Goal: Information Seeking & Learning: Learn about a topic

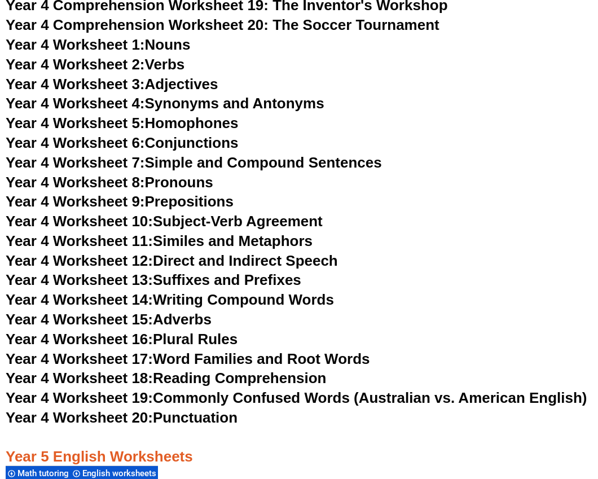
scroll to position [4946, 0]
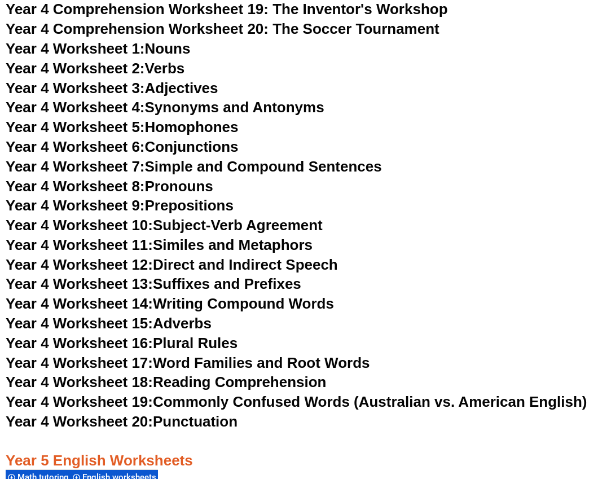
click at [173, 86] on link "Year 4 Worksheet 3: Adjectives" at bounding box center [112, 88] width 213 height 17
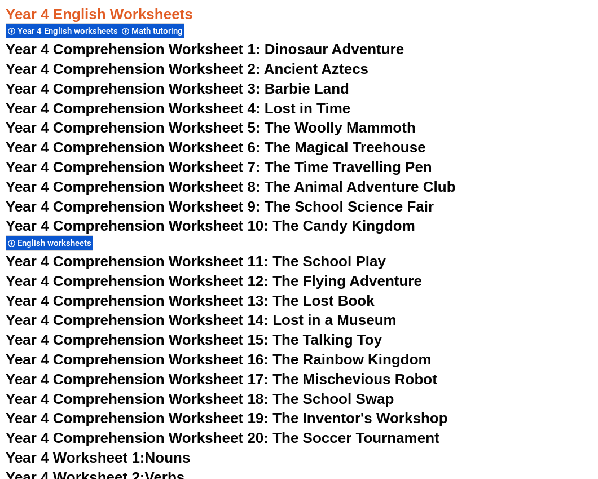
scroll to position [4528, 0]
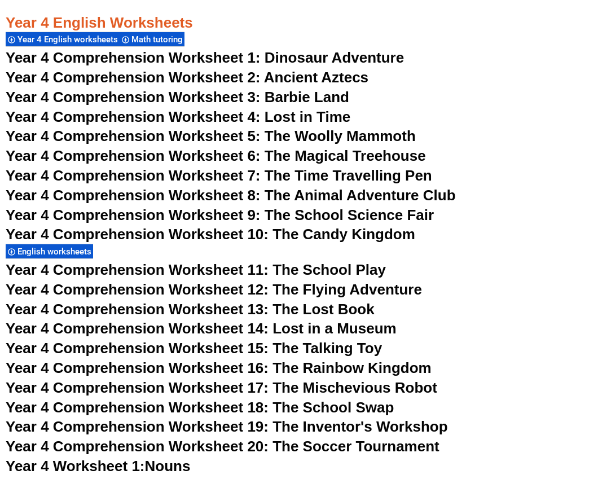
click at [357, 56] on span "Dinosaur Adventure" at bounding box center [334, 57] width 139 height 17
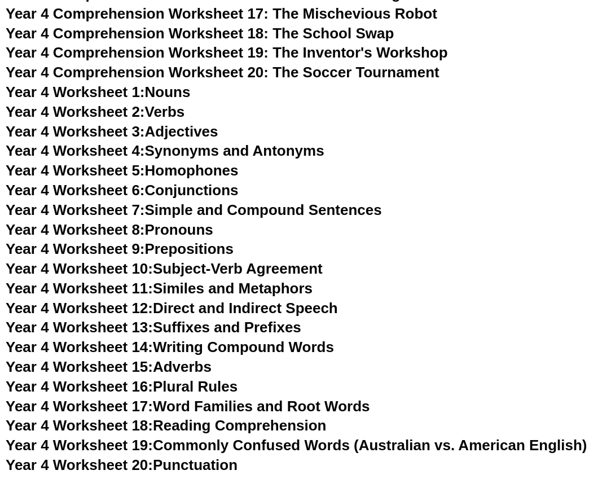
scroll to position [4938, 0]
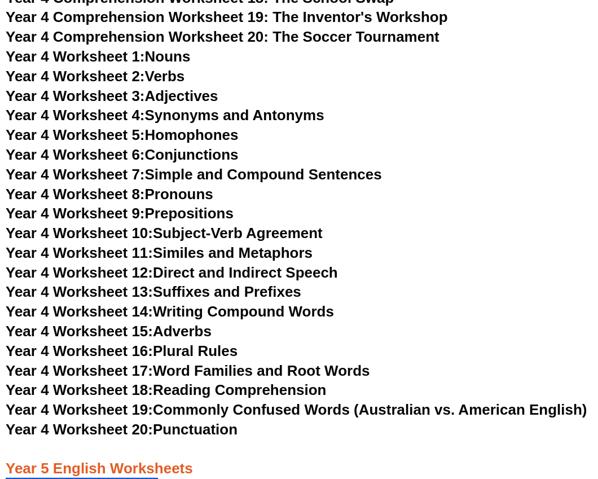
click at [281, 119] on link "Year 4 Worksheet 4: Synonyms and Antonyms" at bounding box center [165, 115] width 319 height 17
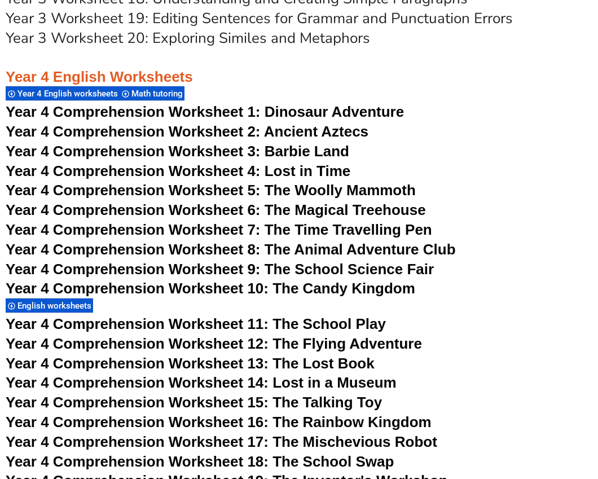
scroll to position [4469, 0]
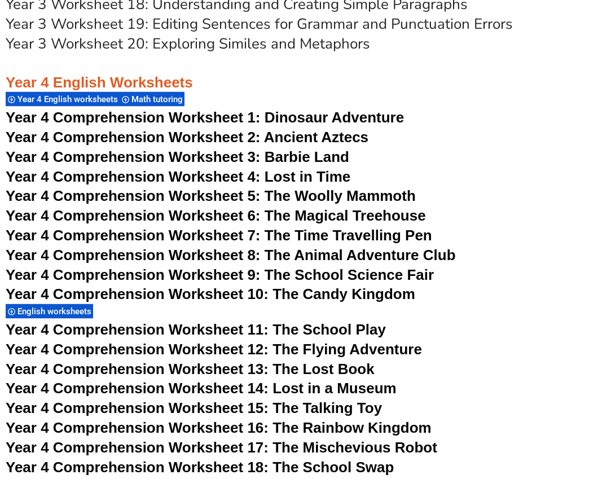
click at [311, 138] on span "Year 4 Comprehension Worksheet 2: Ancient Aztecs" at bounding box center [187, 137] width 363 height 17
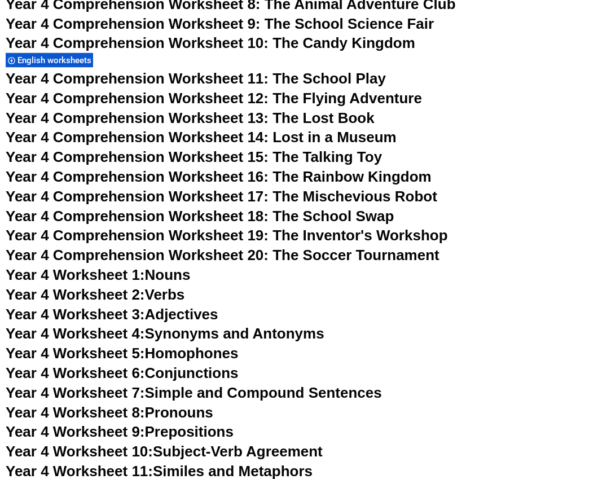
scroll to position [4741, 0]
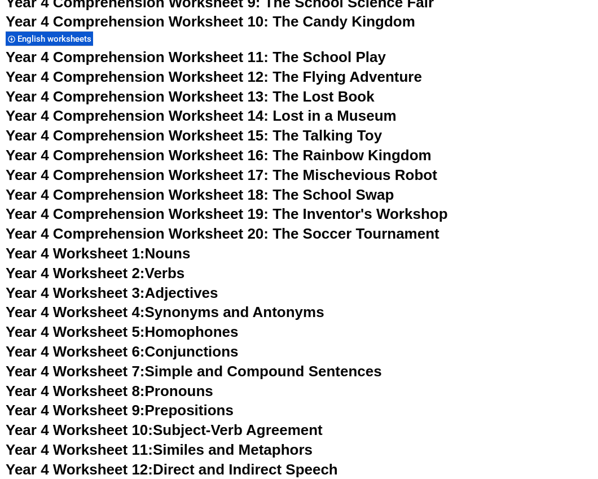
click at [211, 324] on link "Year 4 Worksheet 5: Homophones" at bounding box center [122, 331] width 233 height 17
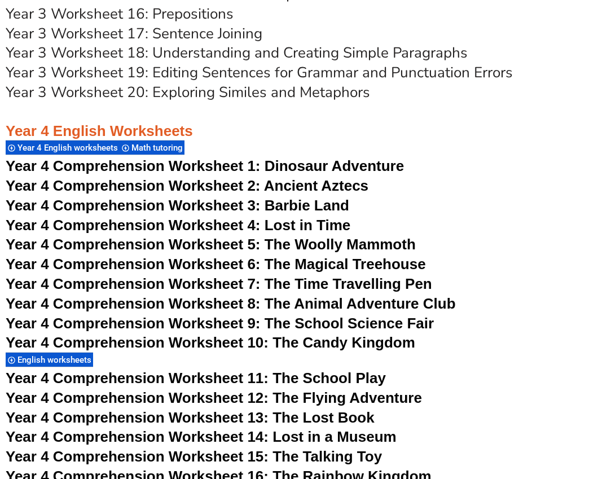
scroll to position [4416, 0]
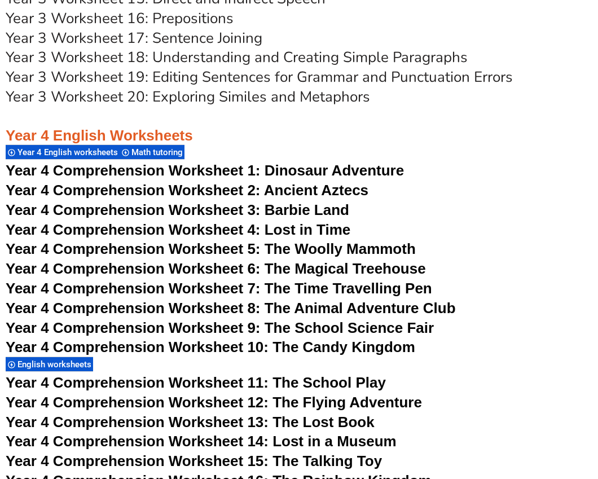
click at [310, 210] on span "Year 4 Comprehension Worksheet 3: Barbie Land" at bounding box center [177, 209] width 343 height 17
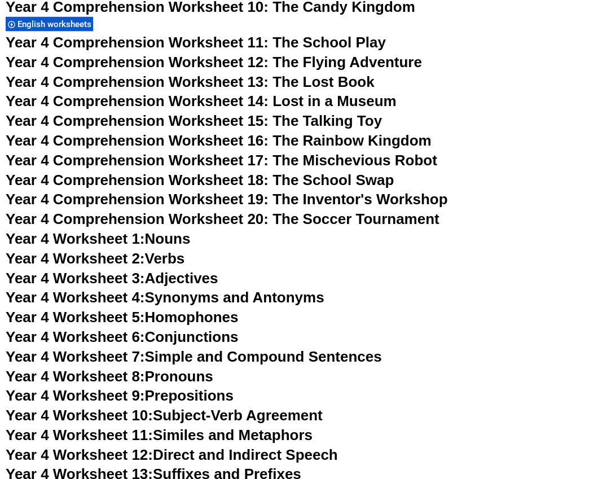
scroll to position [4818, 0]
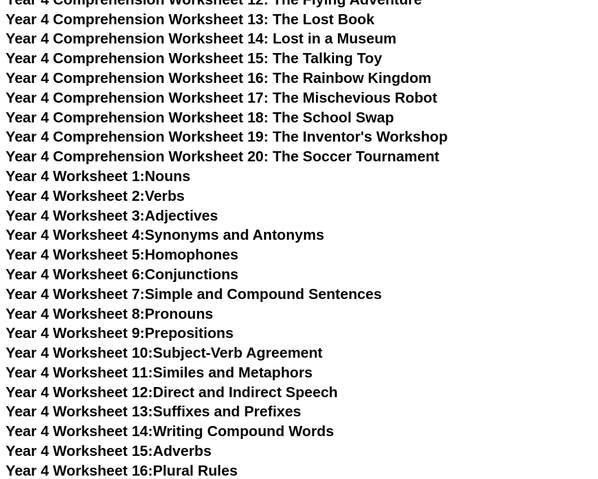
click at [199, 310] on link "Year 4 Worksheet 8: Pronouns" at bounding box center [110, 313] width 208 height 17
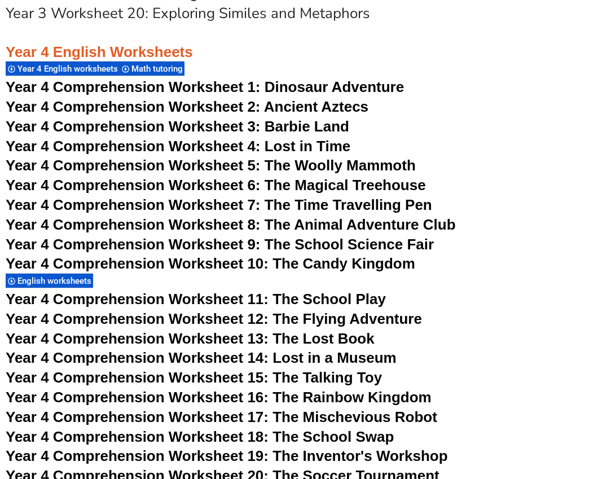
scroll to position [4485, 0]
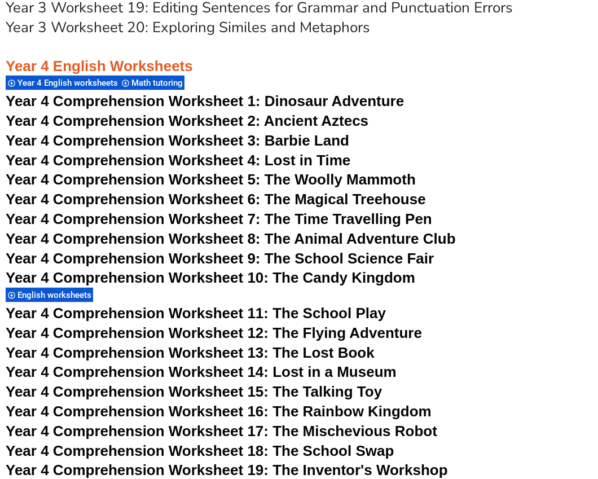
click at [308, 160] on span "Year 4 Comprehension Worksheet 4: Lost in Time" at bounding box center [178, 160] width 345 height 17
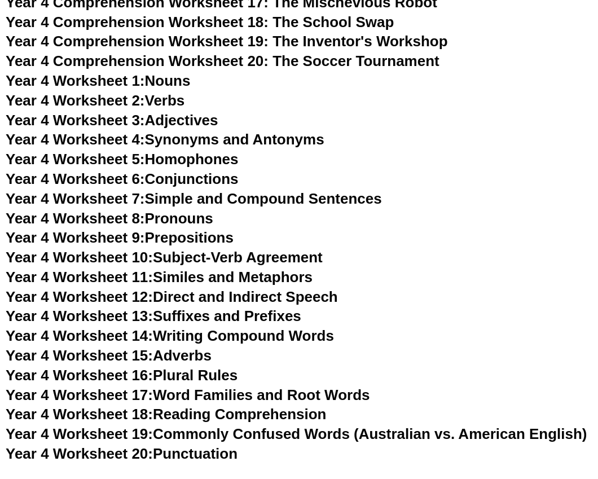
scroll to position [4919, 0]
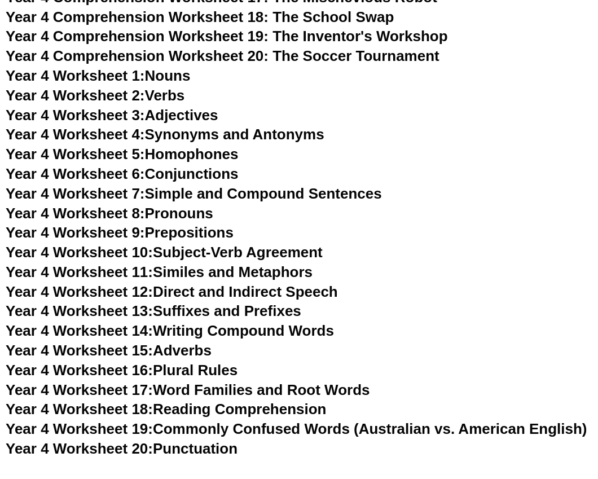
click at [216, 293] on link "Year 4 Worksheet 12: Direct and Indirect Speech" at bounding box center [172, 291] width 332 height 17
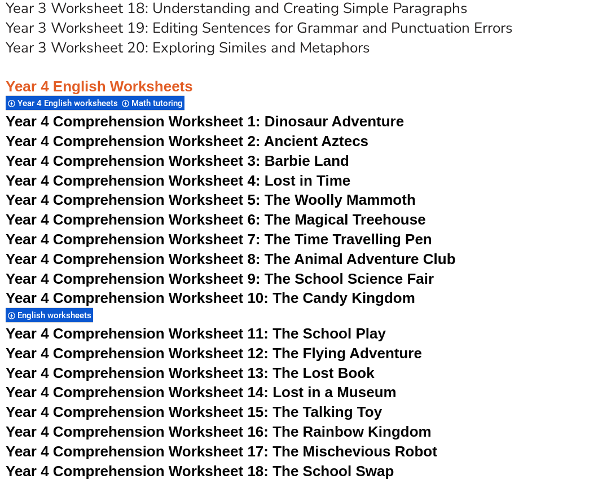
scroll to position [4463, 0]
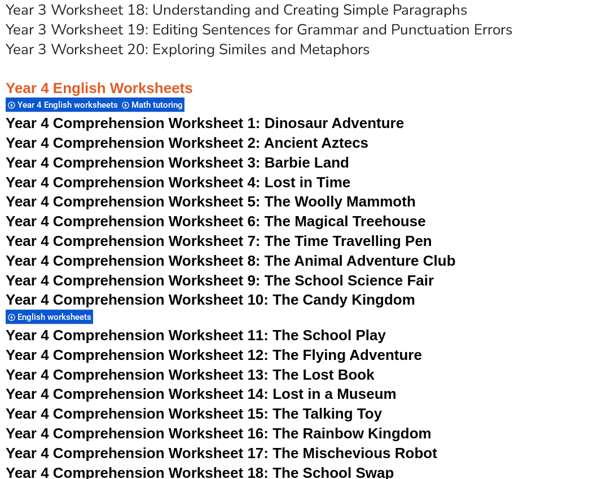
click at [323, 199] on span "Year 4 Comprehension Worksheet 5: The Woolly Mammoth" at bounding box center [211, 201] width 410 height 17
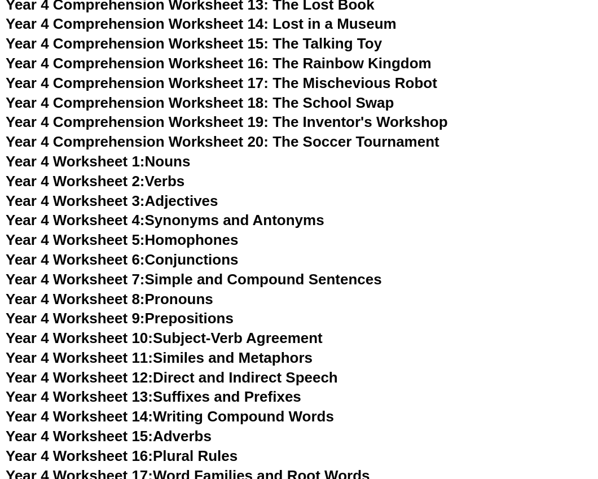
scroll to position [4860, 0]
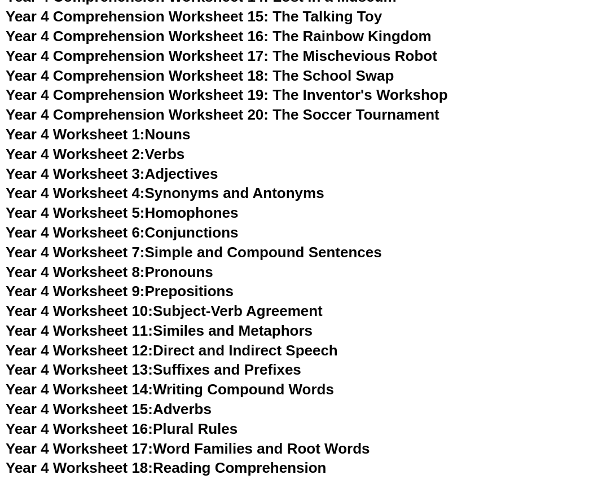
click at [233, 369] on link "Year 4 Worksheet 13: Suffixes and Prefixes" at bounding box center [154, 369] width 296 height 17
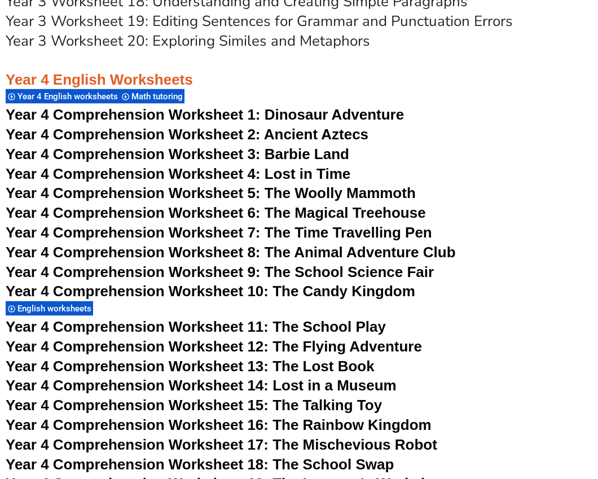
scroll to position [4469, 0]
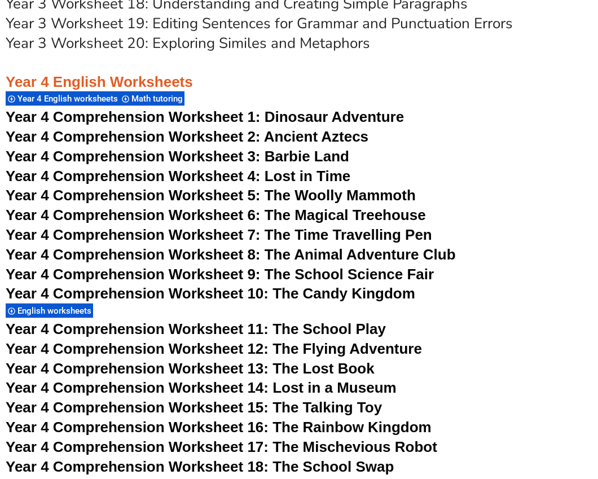
click at [336, 207] on span "Year 4 Comprehension Worksheet 6: The Magical Treehouse" at bounding box center [216, 214] width 420 height 17
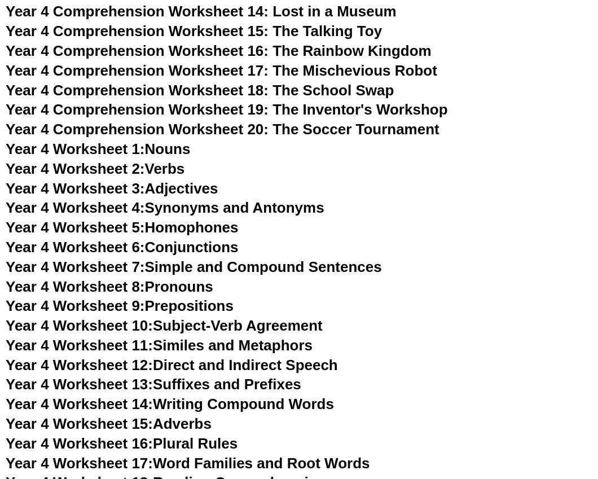
scroll to position [4856, 0]
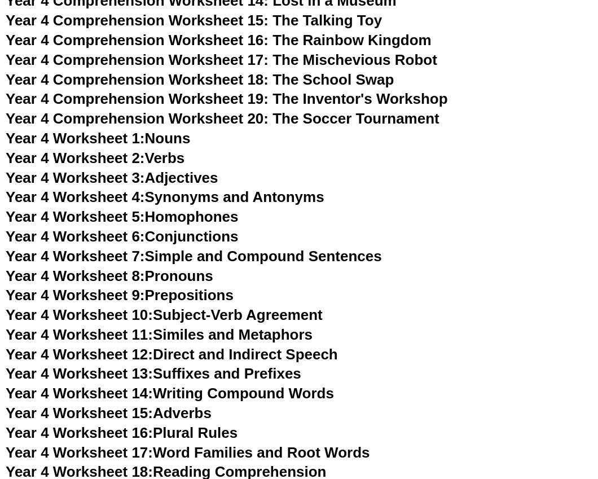
click at [192, 414] on link "Year 4 Worksheet 15: Adverbs" at bounding box center [109, 412] width 206 height 17
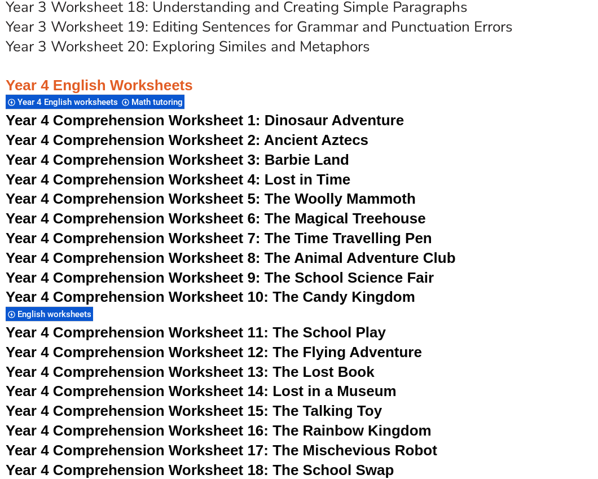
scroll to position [4452, 0]
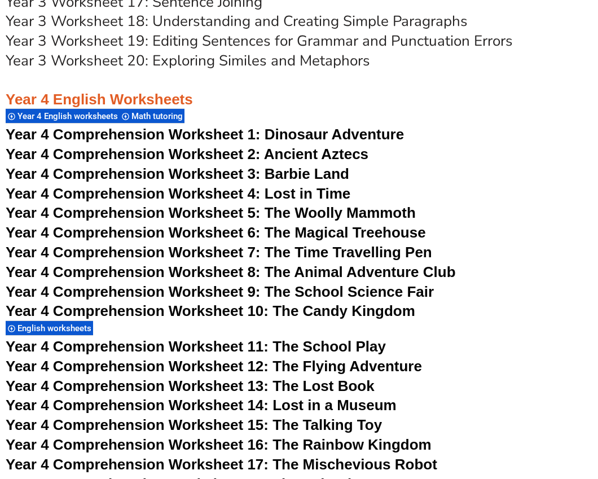
click at [362, 254] on span "Year 4 Comprehension Worksheet 7: The Time Travelling Pen" at bounding box center [219, 252] width 426 height 17
click at [384, 253] on span "Year 4 Comprehension Worksheet 7: The Time Travelling Pen" at bounding box center [219, 252] width 426 height 17
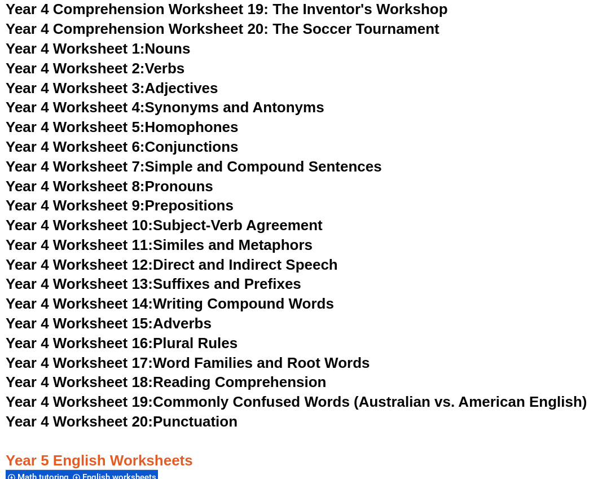
scroll to position [4983, 0]
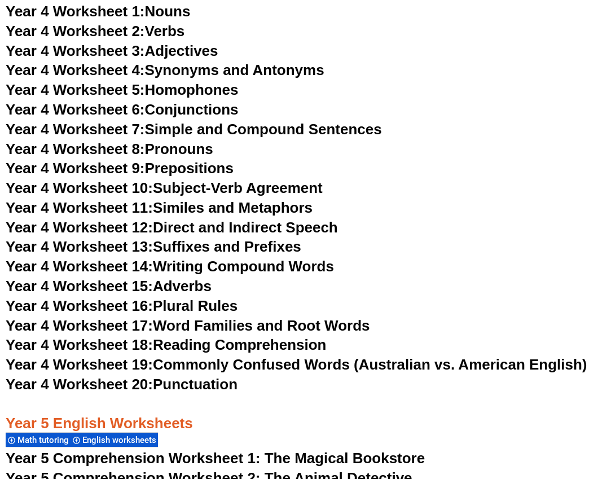
click at [189, 306] on link "Year 4 Worksheet 16: Plural Rules" at bounding box center [122, 305] width 232 height 17
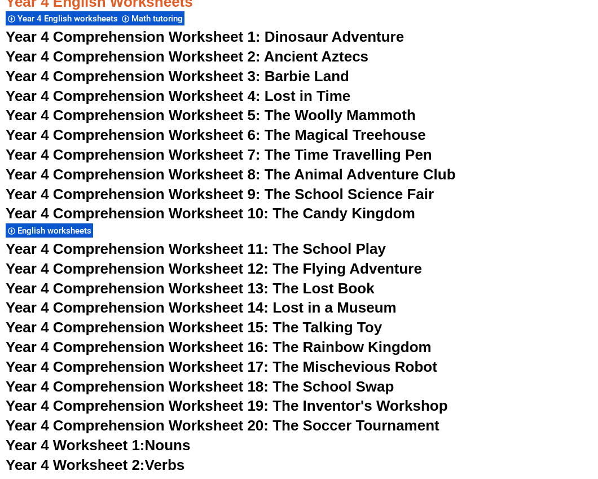
scroll to position [4546, 0]
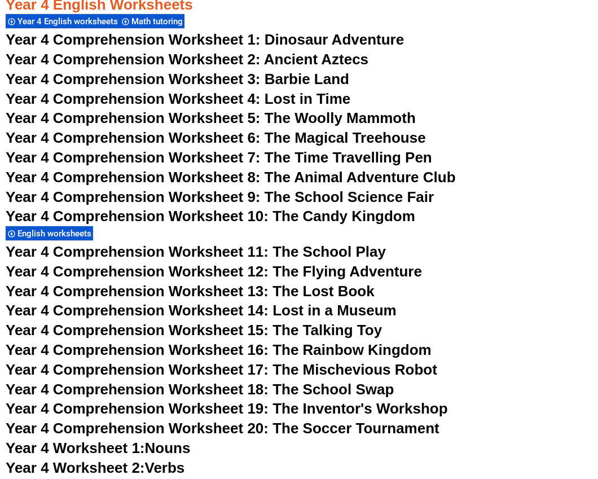
click at [360, 178] on span "Year 4 Comprehension Worksheet 8: The Animal Adventure Club" at bounding box center [231, 177] width 450 height 17
click at [354, 134] on span "Year 4 Comprehension Worksheet 6: The Magical Treehouse" at bounding box center [216, 137] width 420 height 17
